Goal: Task Accomplishment & Management: Use online tool/utility

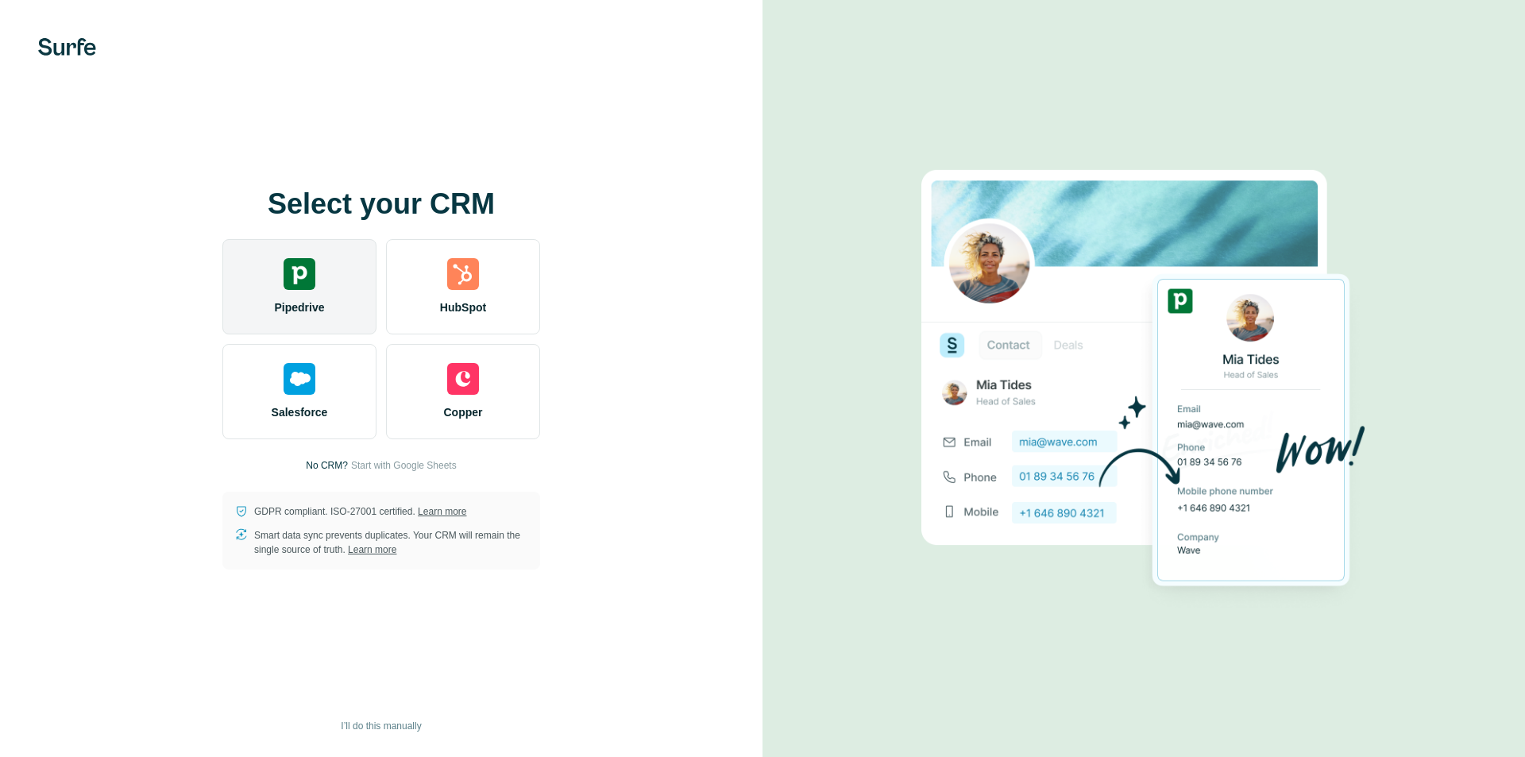
click at [318, 319] on div "Pipedrive" at bounding box center [299, 286] width 154 height 95
